Goal: Find specific page/section: Find specific page/section

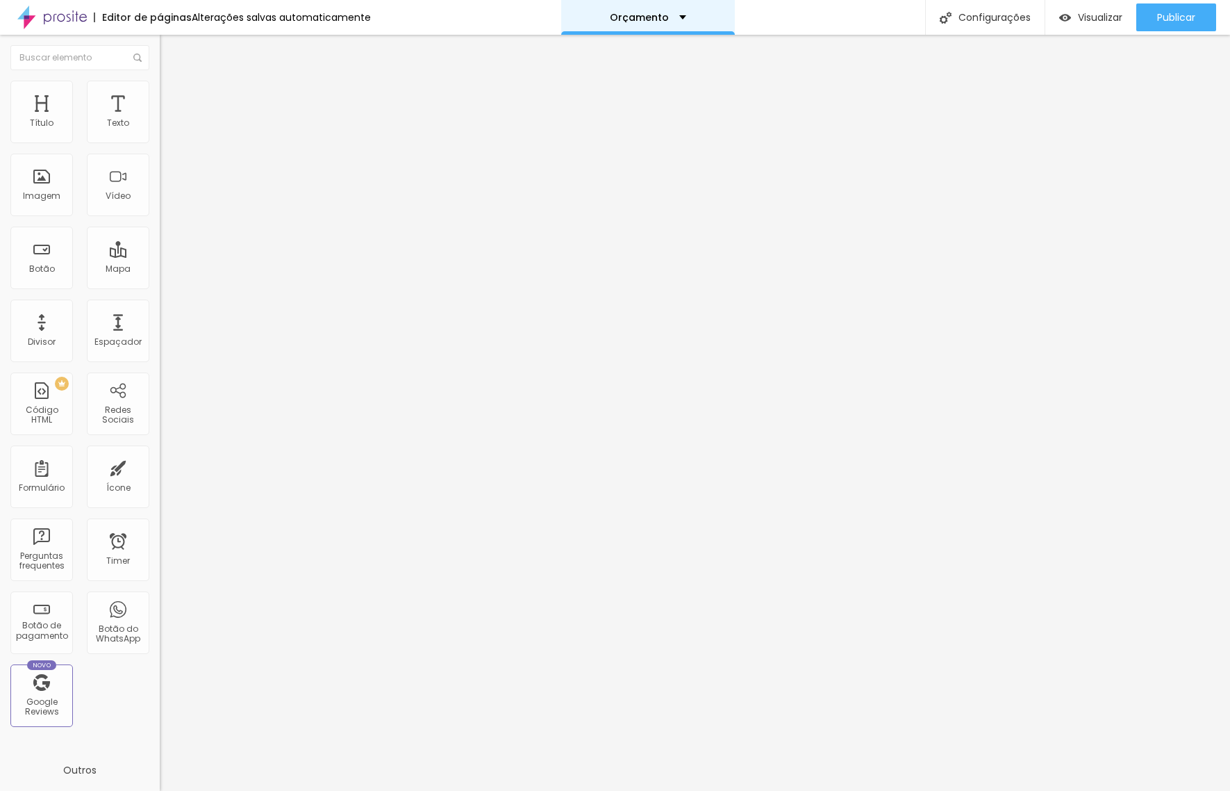
click at [674, 15] on div "Orçamento" at bounding box center [648, 18] width 76 height 10
click at [699, 13] on div "Orçamento" at bounding box center [648, 17] width 174 height 35
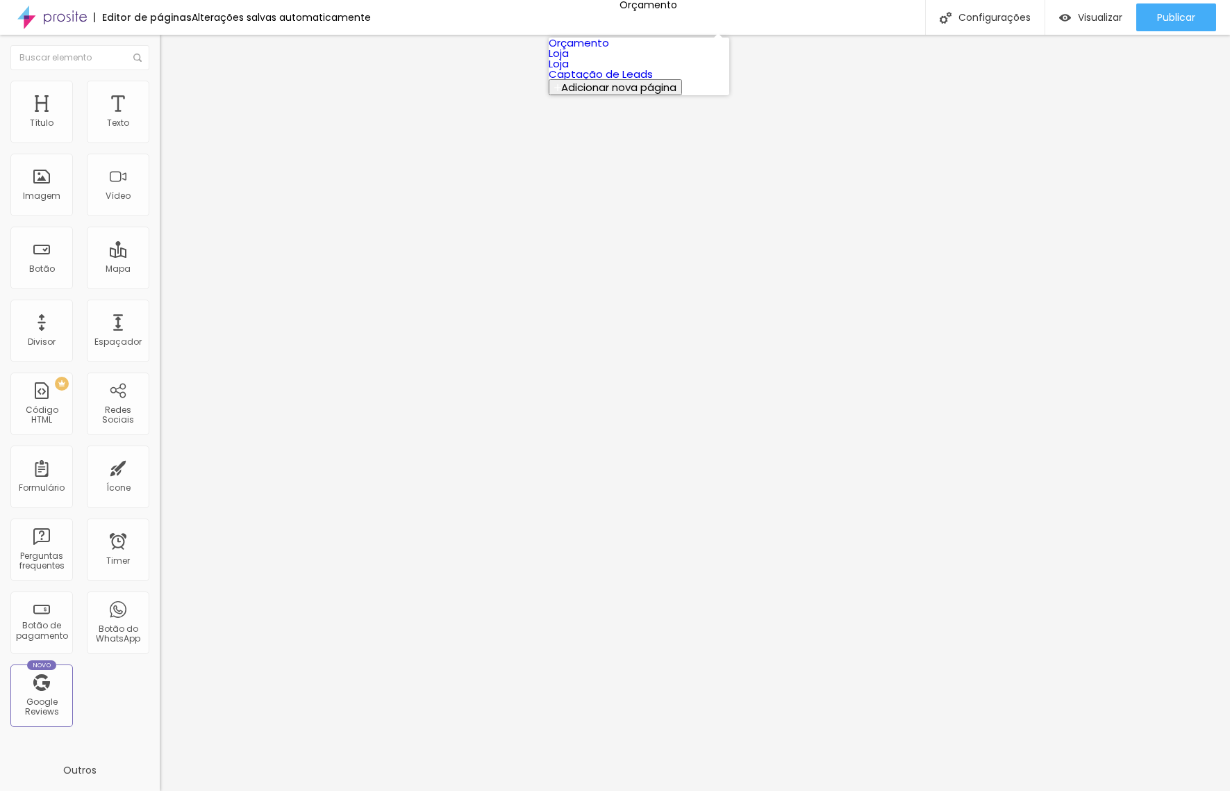
click at [569, 60] on link "Loja" at bounding box center [559, 53] width 20 height 15
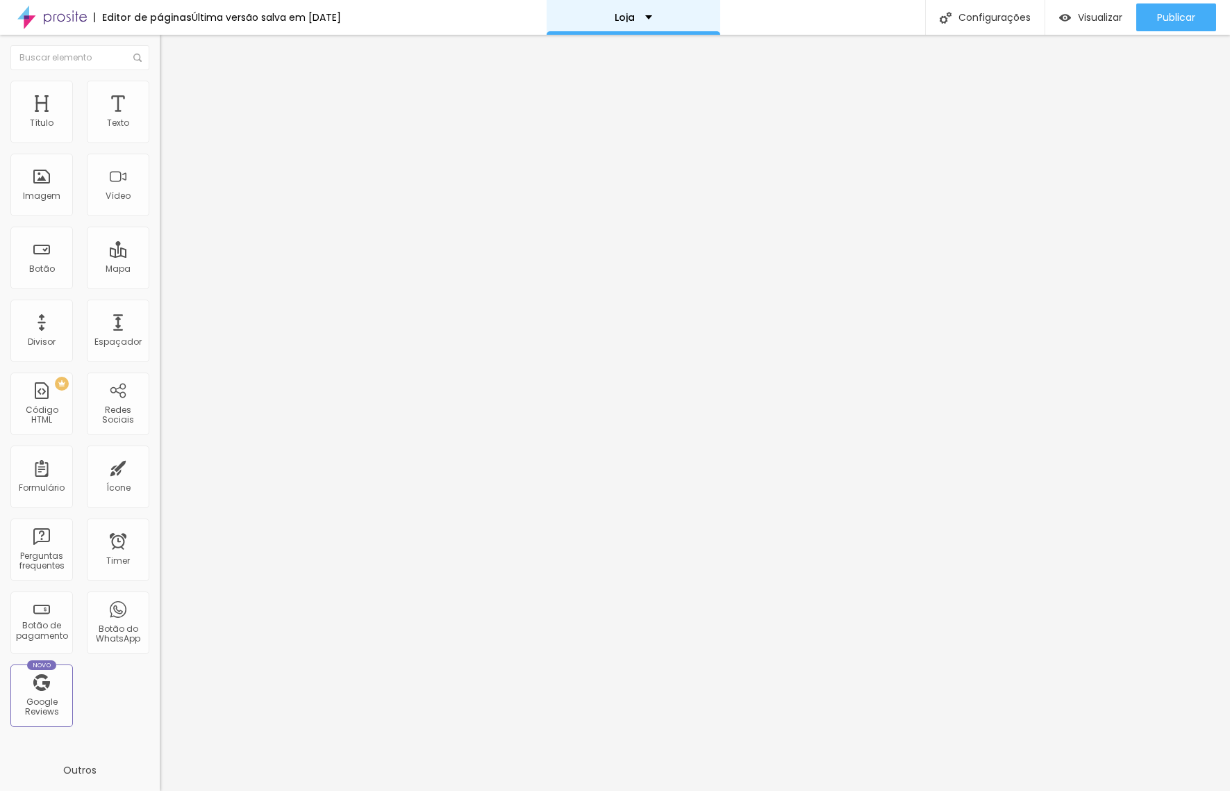
click at [676, 17] on div "Loja" at bounding box center [634, 17] width 174 height 35
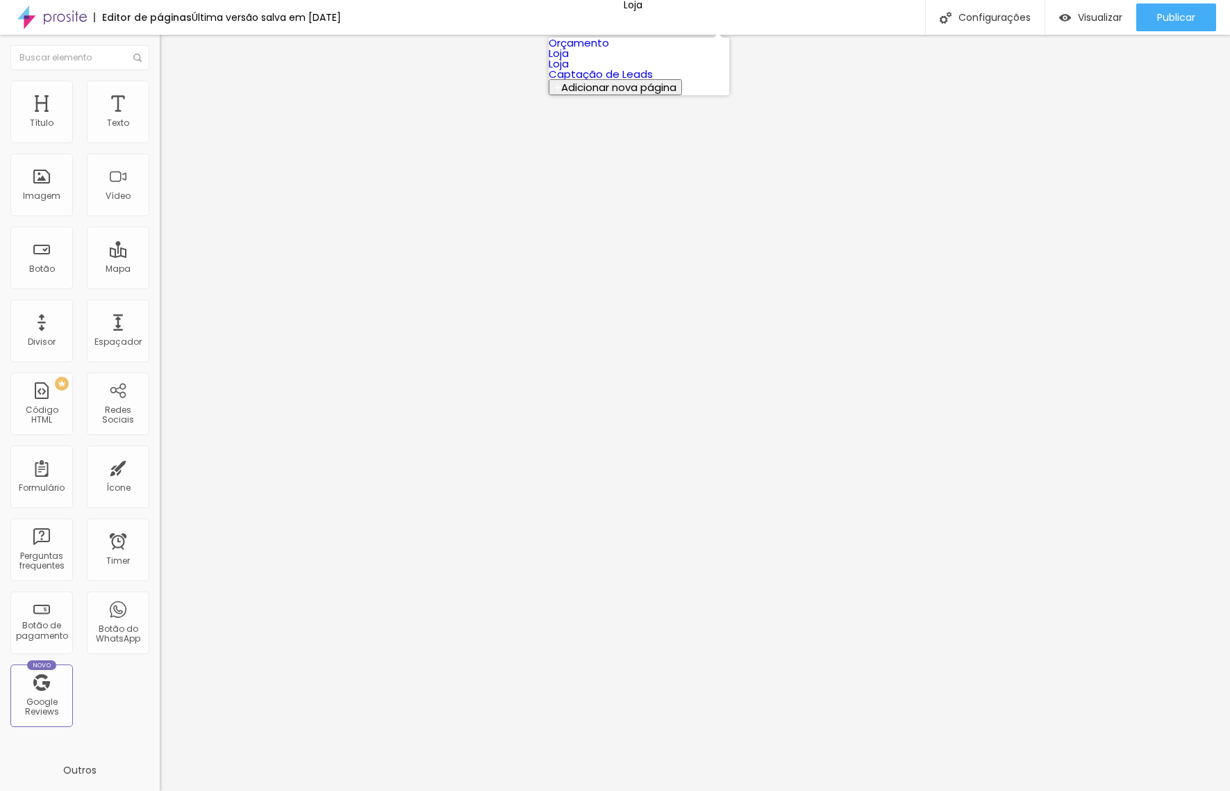
click at [569, 71] on link "Loja" at bounding box center [559, 63] width 20 height 15
click at [160, 126] on span "Encaixotado" at bounding box center [187, 121] width 54 height 12
click at [160, 148] on span "Completo" at bounding box center [181, 142] width 42 height 12
click at [160, 135] on span "Encaixotado" at bounding box center [187, 129] width 54 height 12
click at [160, 148] on span "Completo" at bounding box center [181, 142] width 42 height 12
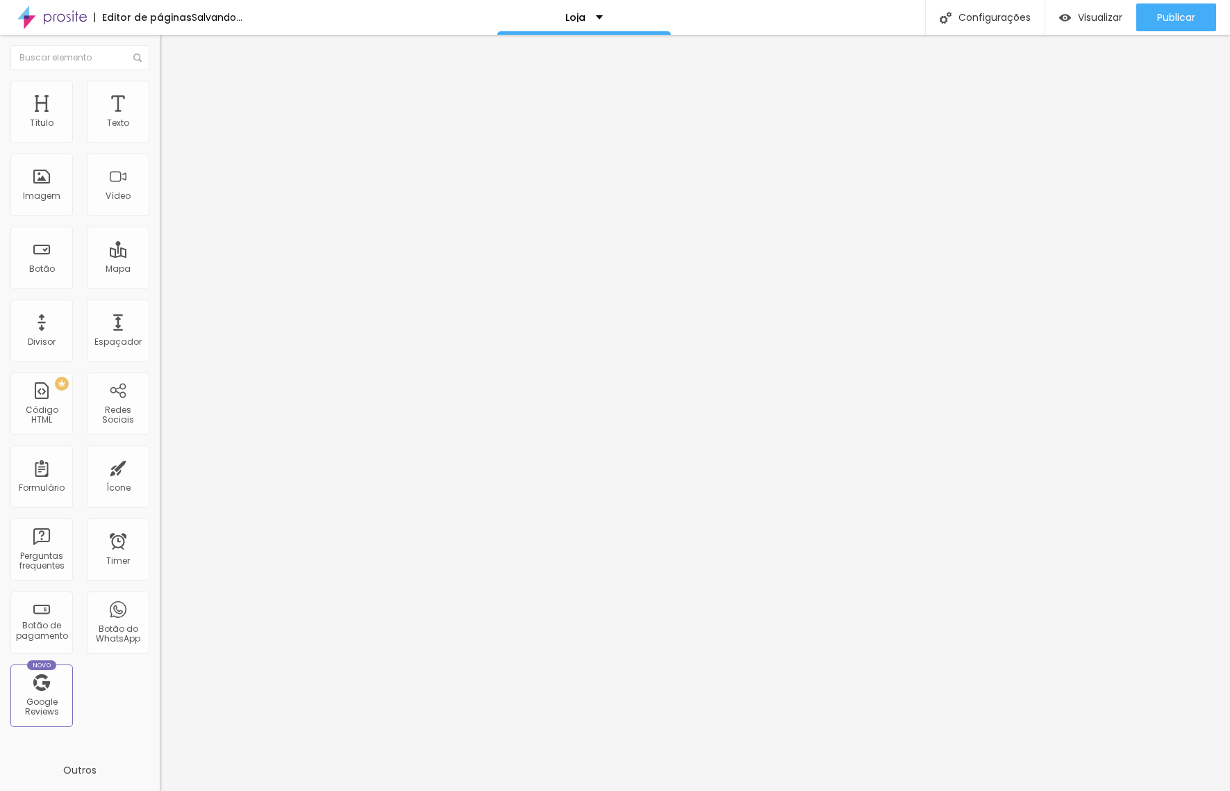
click at [160, 135] on span "Encaixotado" at bounding box center [187, 129] width 54 height 12
click at [160, 148] on span "Completo" at bounding box center [181, 142] width 42 height 12
click at [160, 135] on span "Encaixotado" at bounding box center [187, 129] width 54 height 12
click at [160, 148] on span "Completo" at bounding box center [181, 142] width 42 height 12
click at [160, 135] on span "Encaixotado" at bounding box center [187, 129] width 54 height 12
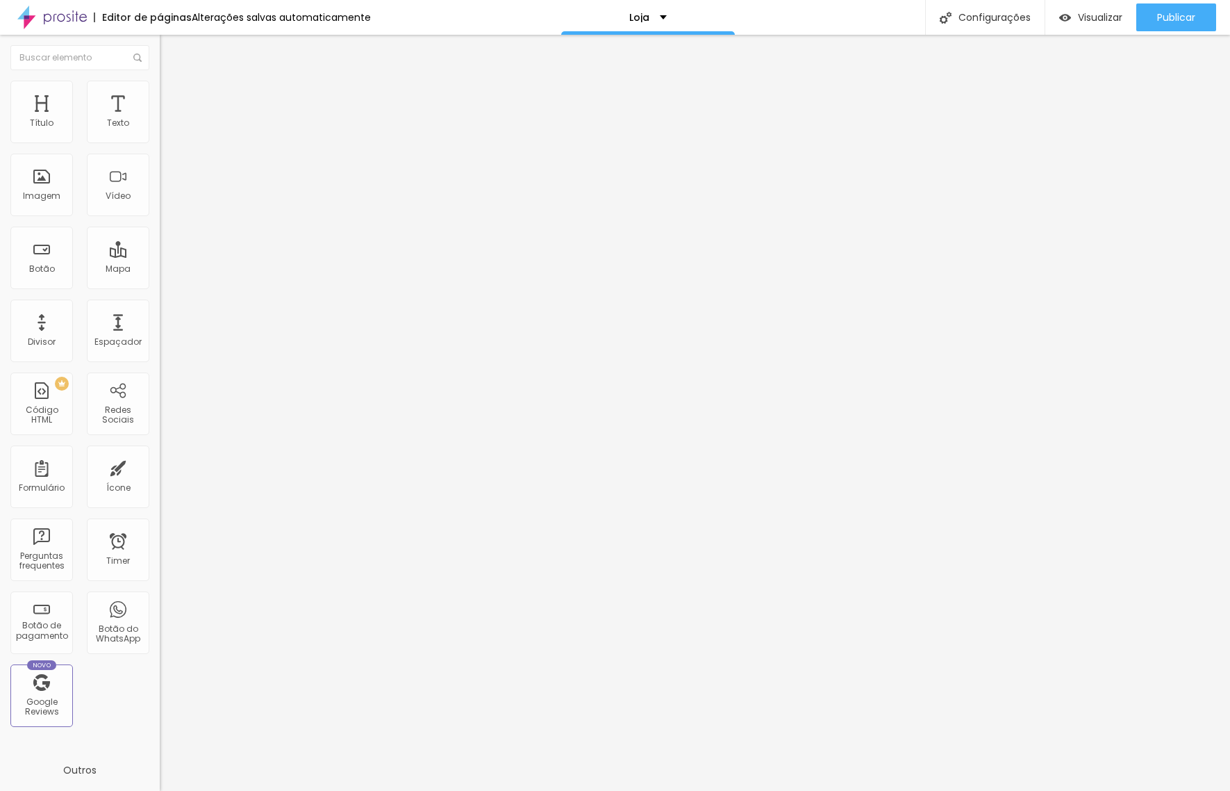
click at [160, 148] on span "Completo" at bounding box center [181, 142] width 42 height 12
click at [172, 94] on span "Estilo" at bounding box center [183, 90] width 22 height 12
click at [160, 87] on li "Estilo" at bounding box center [240, 88] width 160 height 14
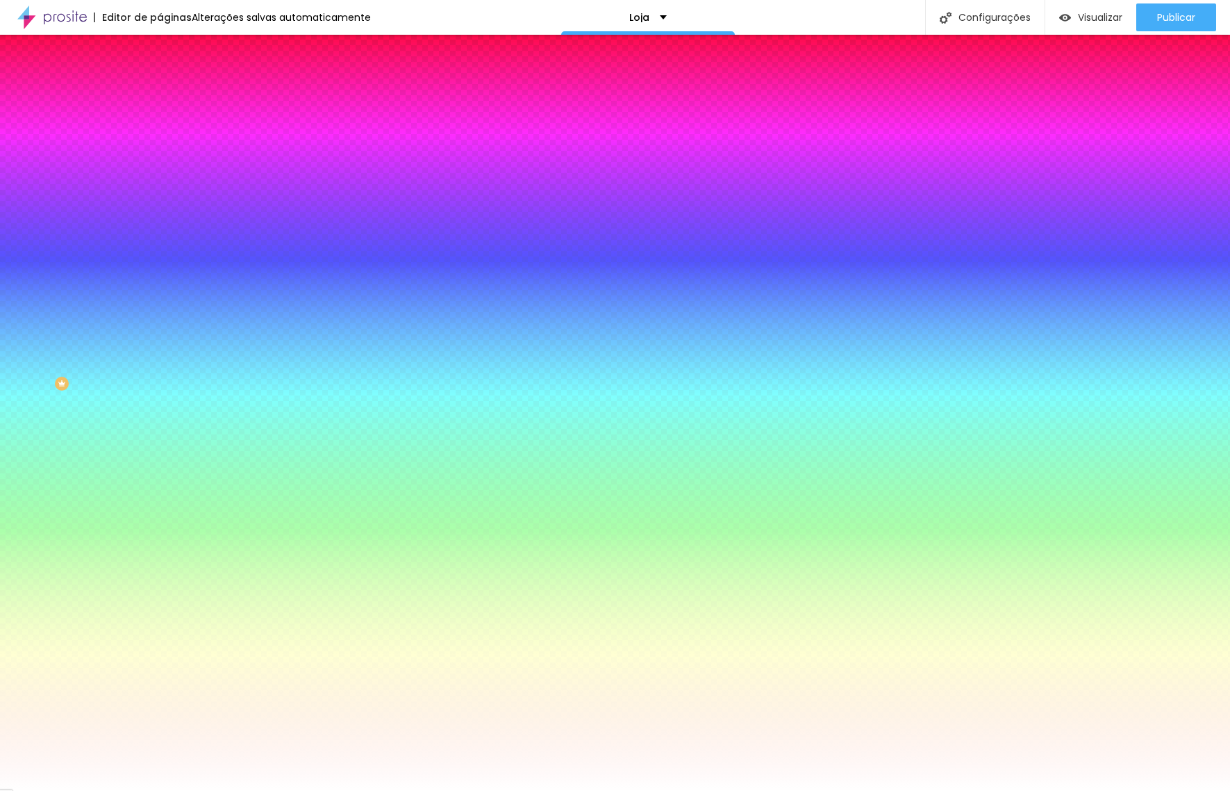
click at [160, 94] on li "Avançado" at bounding box center [240, 101] width 160 height 14
